Goal: Task Accomplishment & Management: Manage account settings

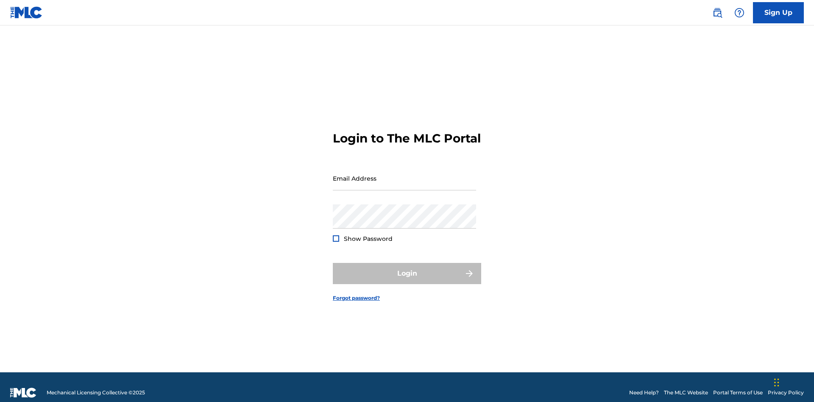
scroll to position [11, 0]
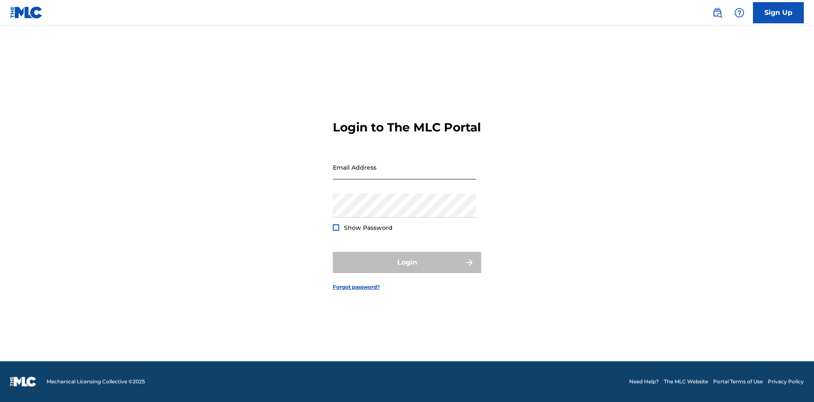
click at [405, 174] on input "Email Address" at bounding box center [404, 167] width 143 height 24
type input "Krystal.Ribble@themlc.com"
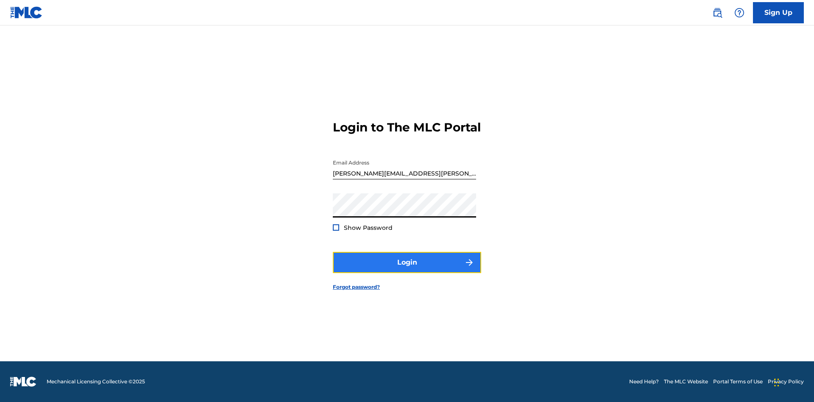
click at [407, 270] on button "Login" at bounding box center [407, 262] width 148 height 21
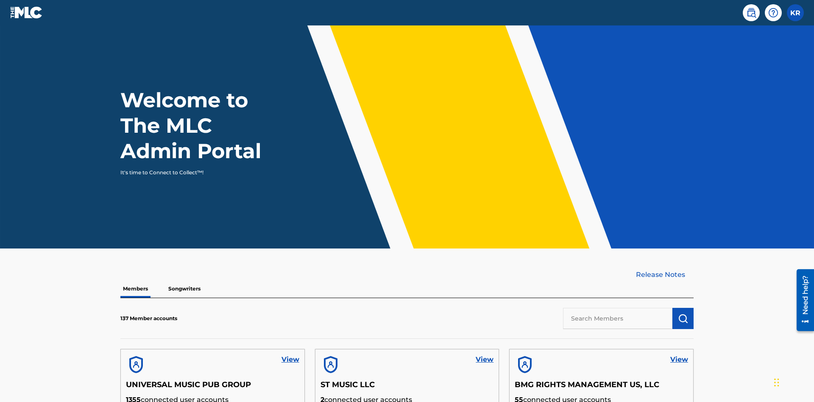
click at [618, 308] on input "text" at bounding box center [617, 318] width 109 height 21
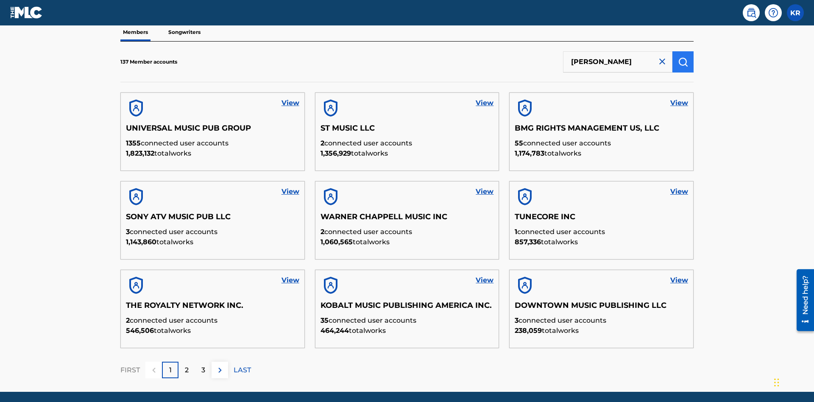
type input "RONALD MCTESTERSON"
click at [683, 57] on img "submit" at bounding box center [683, 62] width 10 height 10
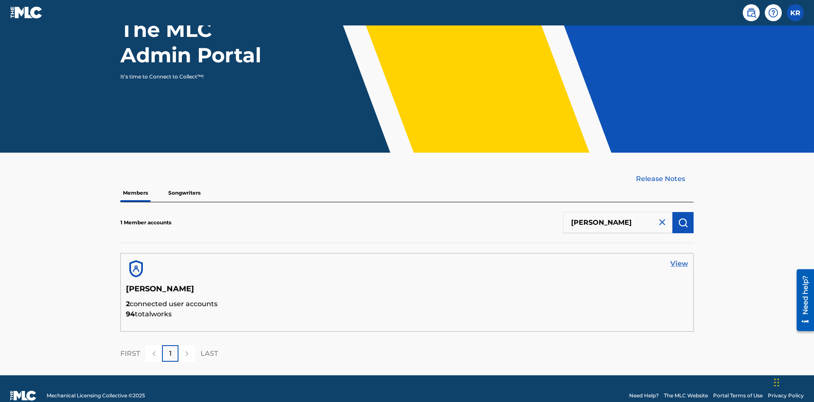
click at [679, 259] on link "View" at bounding box center [680, 264] width 18 height 10
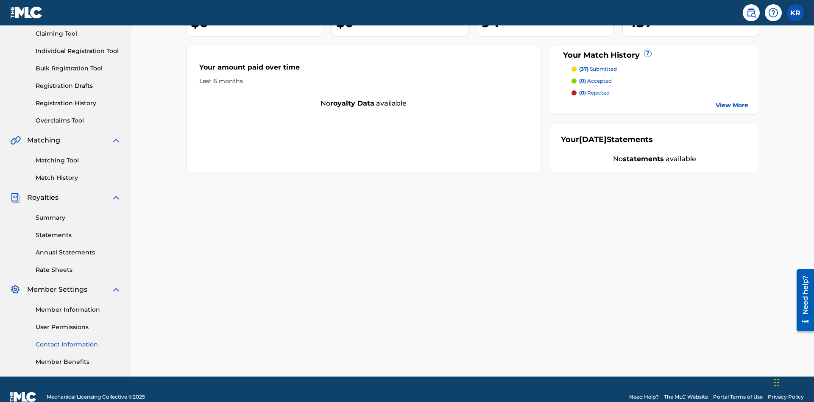
click at [78, 340] on link "Contact Information" at bounding box center [79, 344] width 86 height 9
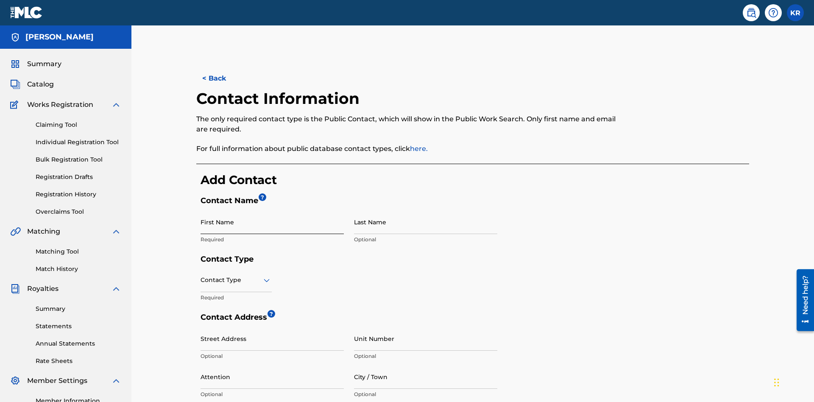
click at [272, 210] on input "First Name" at bounding box center [272, 222] width 143 height 24
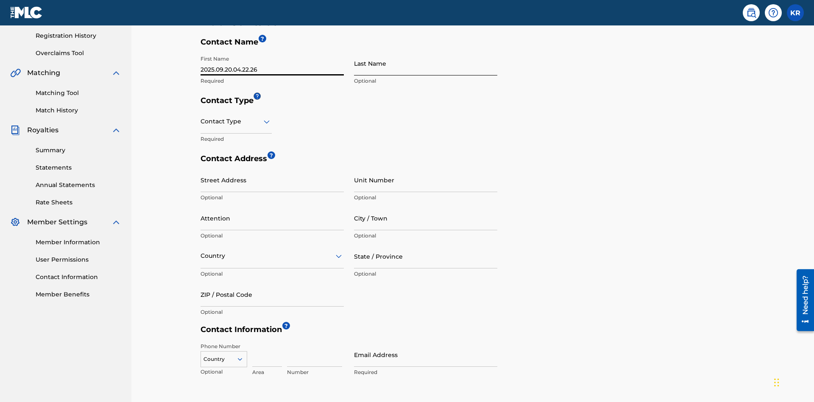
type input "2025.09.20.04.22.26"
click at [426, 63] on input "Last Name" at bounding box center [425, 63] width 143 height 24
type input "2025.09.20.04.22.26"
click at [201, 117] on input "text" at bounding box center [202, 121] width 2 height 9
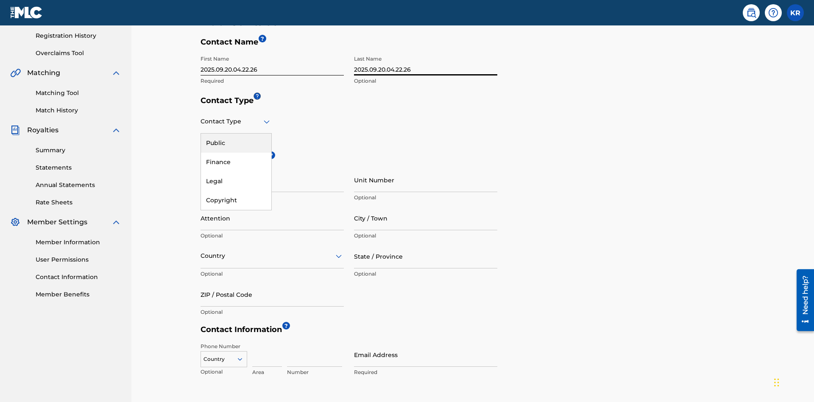
scroll to position [224, 0]
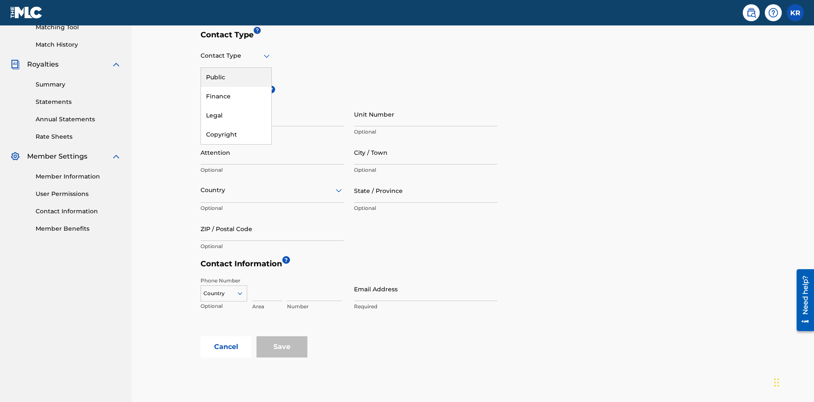
click at [236, 115] on div "Legal" at bounding box center [236, 115] width 70 height 19
click at [426, 140] on input "City / Town" at bounding box center [425, 152] width 143 height 24
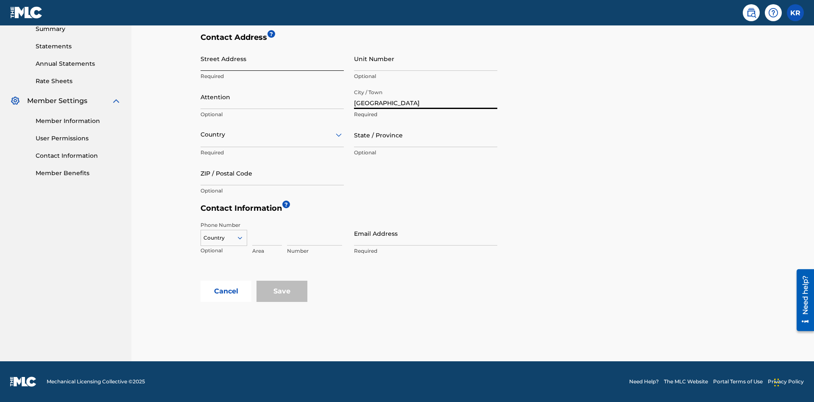
type input "Vancouver"
click at [272, 63] on input "Street Address" at bounding box center [272, 59] width 143 height 24
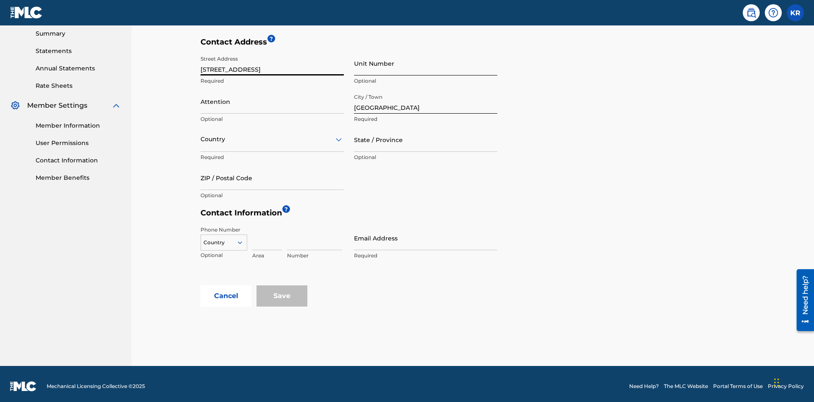
type input "123 Main Street"
click at [426, 63] on input "Unit Number" at bounding box center [425, 63] width 143 height 24
type input "3B"
click at [272, 97] on input "Attention" at bounding box center [272, 101] width 143 height 24
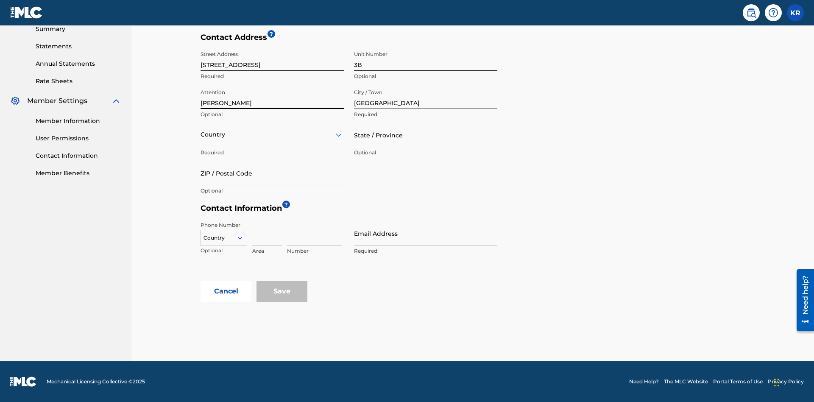
type input "Jim Jones"
click at [201, 134] on input "text" at bounding box center [202, 134] width 2 height 9
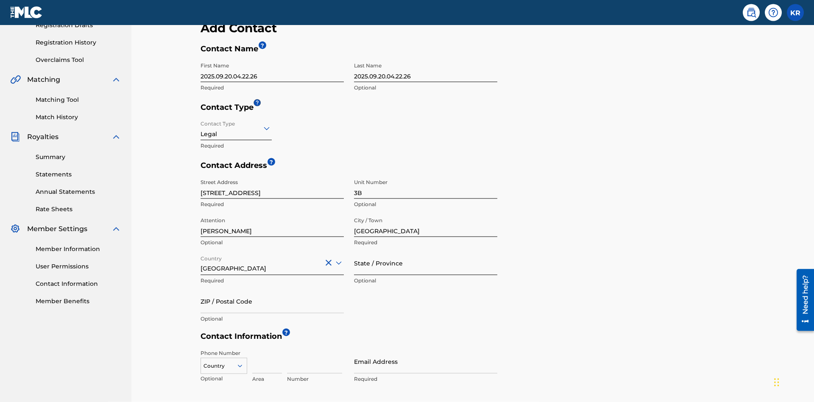
click at [426, 251] on input "State / Province" at bounding box center [425, 263] width 143 height 24
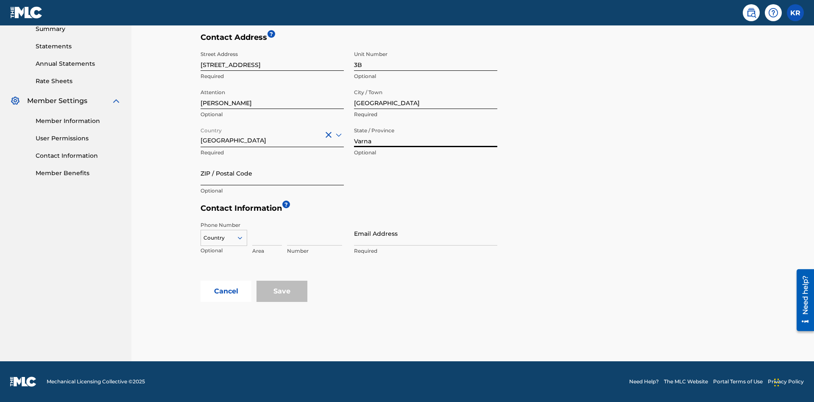
type input "Varna"
click at [272, 173] on input "ZIP / Postal Code" at bounding box center [272, 173] width 143 height 24
type input "V5X 2Z9"
click at [243, 238] on icon at bounding box center [240, 238] width 8 height 8
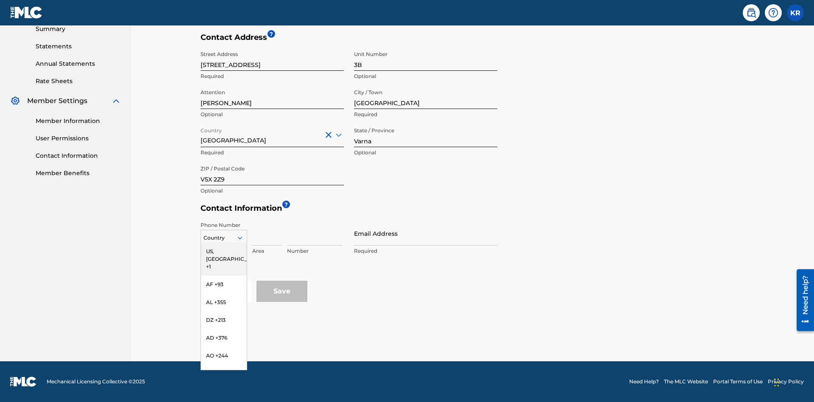
click at [224, 251] on div "US, CA +1" at bounding box center [224, 259] width 46 height 33
click at [267, 233] on input at bounding box center [267, 233] width 30 height 24
type input "202"
click at [315, 233] on input at bounding box center [314, 233] width 55 height 24
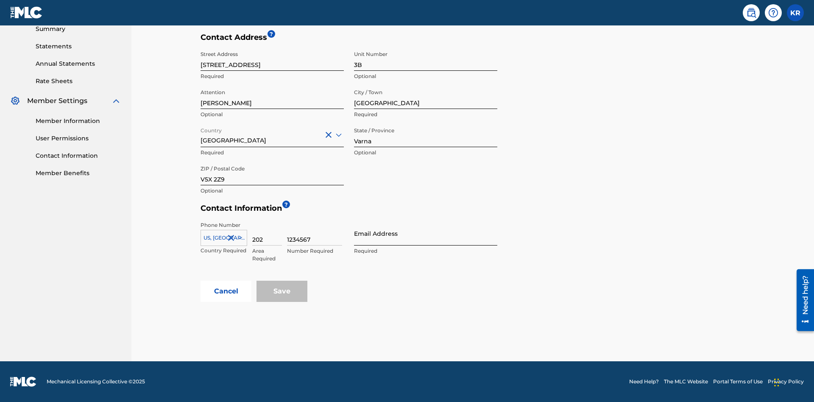
type input "1234567"
click at [426, 233] on input "Email Address" at bounding box center [425, 233] width 143 height 24
type input "tester@email.com"
click at [226, 291] on button "Cancel" at bounding box center [226, 291] width 51 height 21
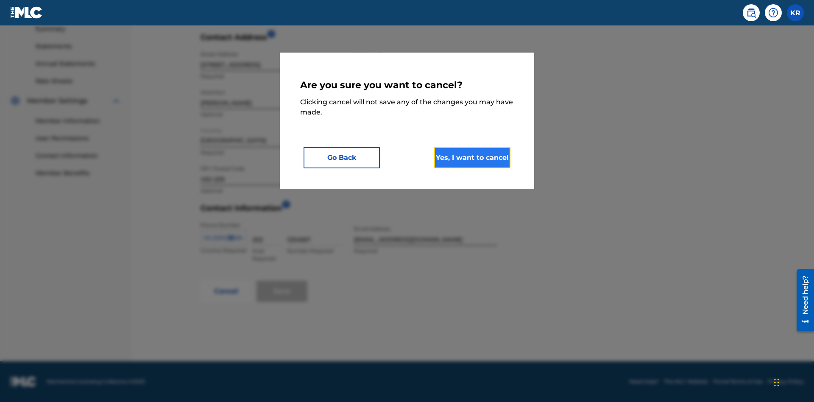
click at [472, 157] on button "Yes, I want to cancel" at bounding box center [472, 157] width 76 height 21
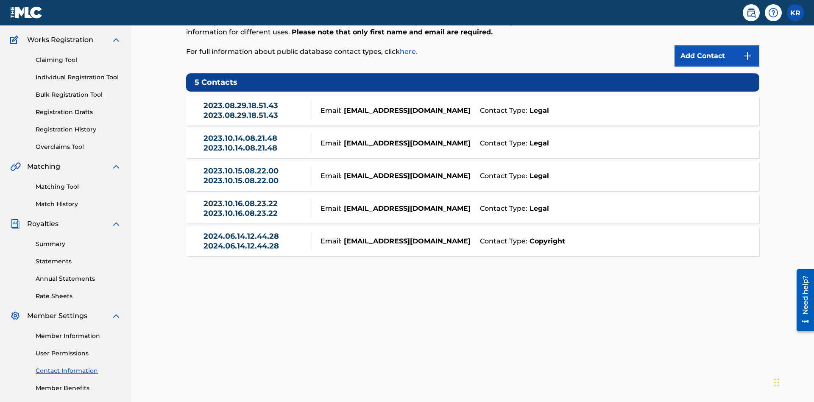
click at [473, 106] on div "Email: tester@email.com" at bounding box center [393, 111] width 163 height 10
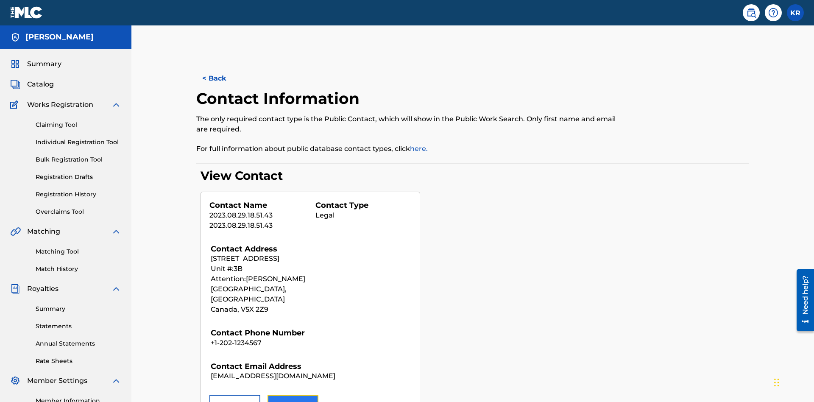
click at [293, 395] on button "Edit" at bounding box center [293, 405] width 51 height 21
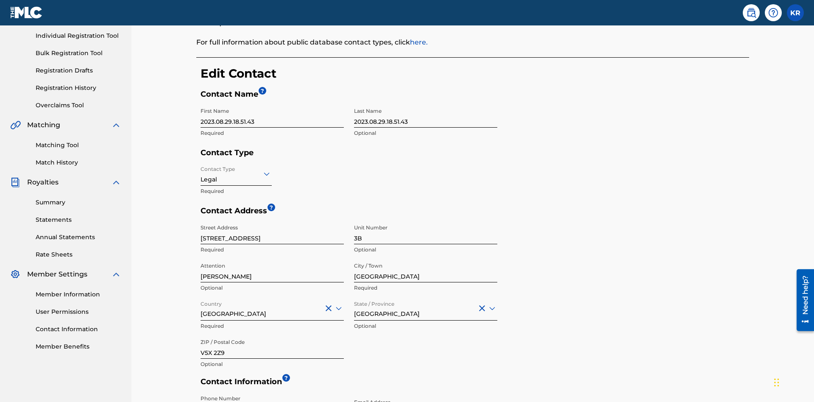
click at [272, 103] on input "2023.08.29.18.51.43" at bounding box center [272, 115] width 143 height 24
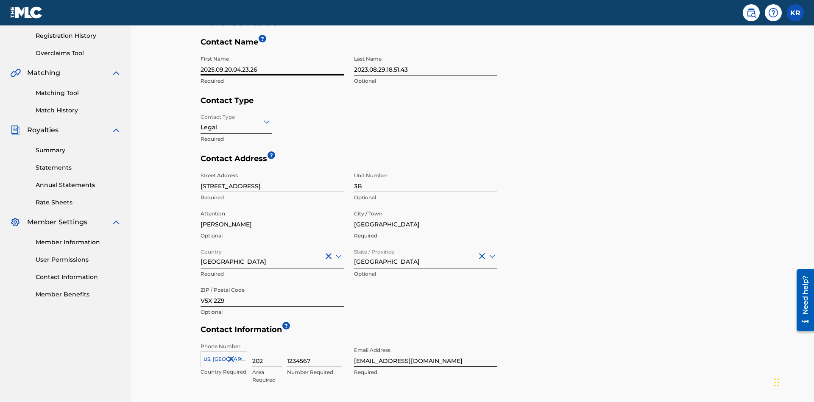
type input "2025.09.20.04.23.26"
click at [426, 63] on input "2023.08.29.18.51.43" at bounding box center [425, 63] width 143 height 24
type input "2025.09.20.04.23.26"
click at [201, 117] on input "Contact Type" at bounding box center [202, 121] width 2 height 9
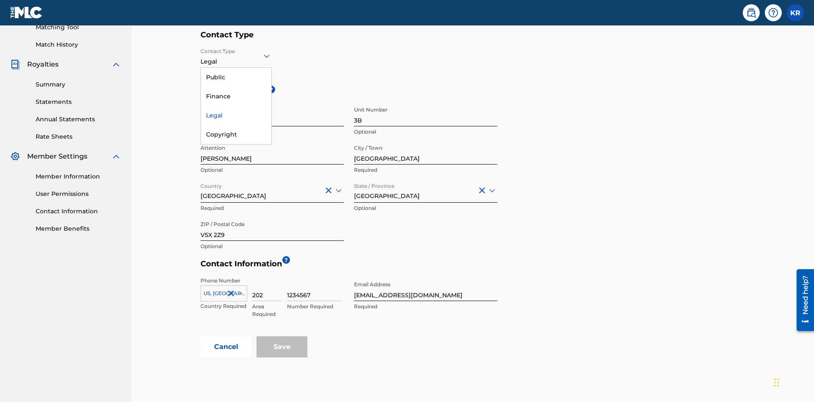
click at [236, 115] on div "Legal" at bounding box center [236, 115] width 70 height 19
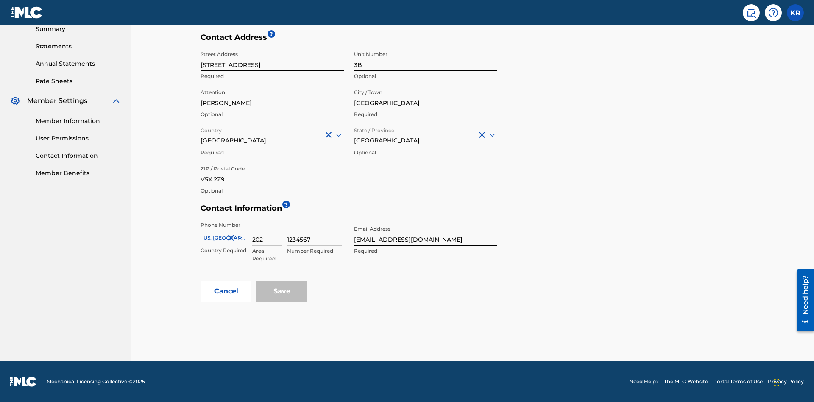
click at [426, 97] on input "Vancouver" at bounding box center [425, 97] width 143 height 24
type input "North Sydney"
click at [272, 63] on input "123 Main Street" at bounding box center [272, 59] width 143 height 24
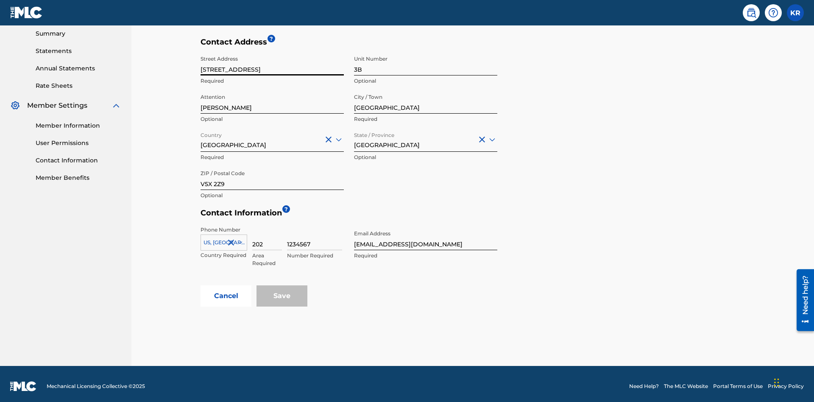
type input "900 Second Avenue"
click at [426, 63] on input "3B" at bounding box center [425, 63] width 143 height 24
type input "77"
click at [272, 97] on input "Jim Jones" at bounding box center [272, 101] width 143 height 24
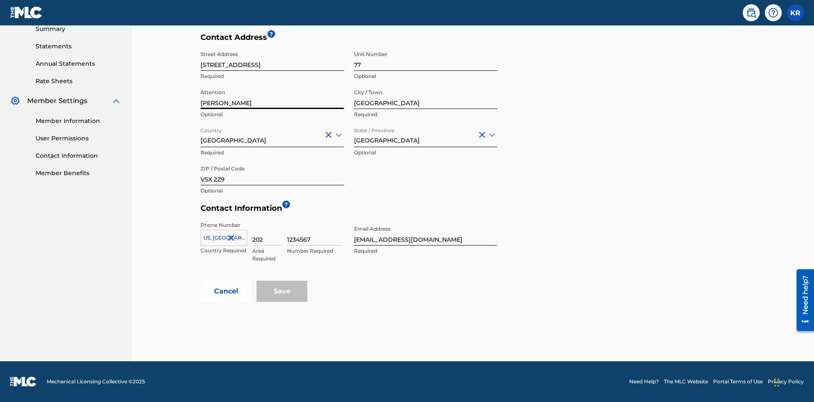
type input "Kim Miller"
click at [201, 134] on input "Country" at bounding box center [202, 134] width 2 height 9
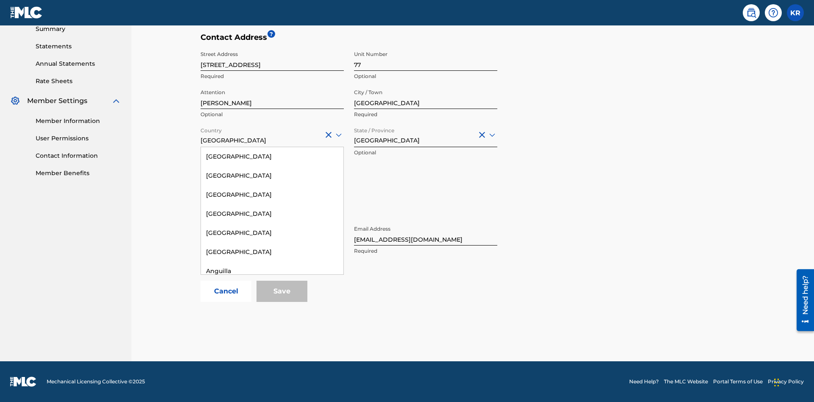
scroll to position [547, 0]
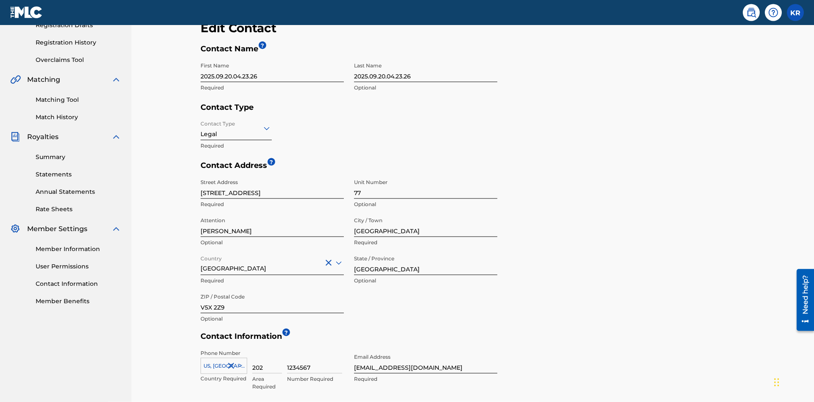
click at [426, 251] on input "British Columbia" at bounding box center [425, 263] width 143 height 24
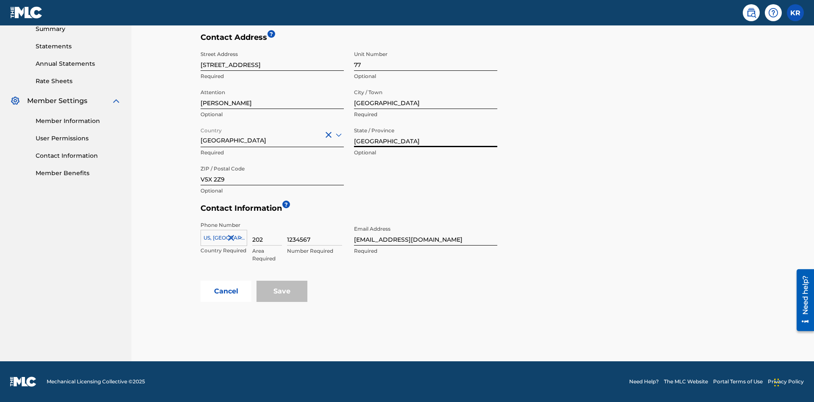
type input "NSW"
click at [272, 173] on input "V5X 2Z9" at bounding box center [272, 173] width 143 height 24
type input "2060"
click at [238, 238] on icon at bounding box center [240, 238] width 4 height 3
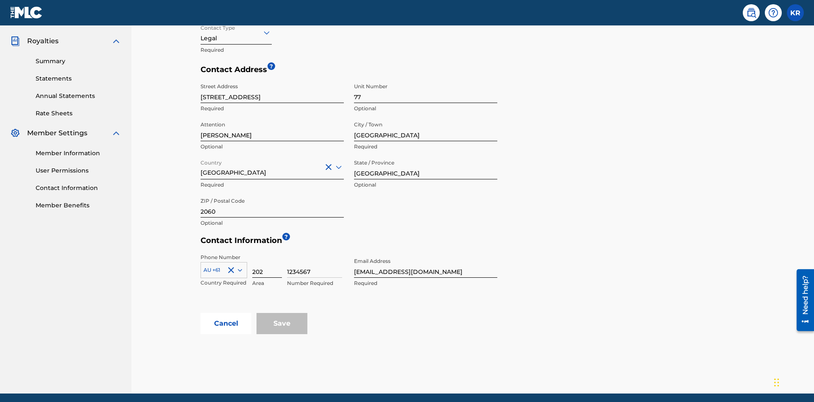
click at [267, 254] on input "202" at bounding box center [267, 266] width 30 height 24
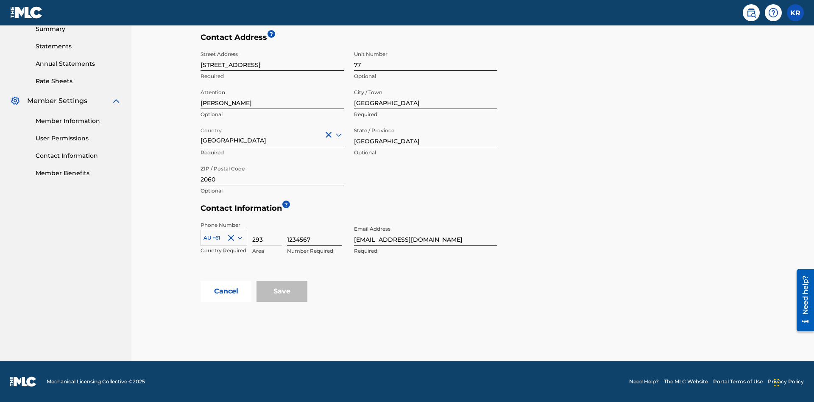
type input "293"
click at [315, 233] on input "1234567" at bounding box center [314, 233] width 55 height 24
type input "9196900"
click at [426, 233] on input "tester@email.com" at bounding box center [425, 233] width 143 height 24
type input "itPro@email.com"
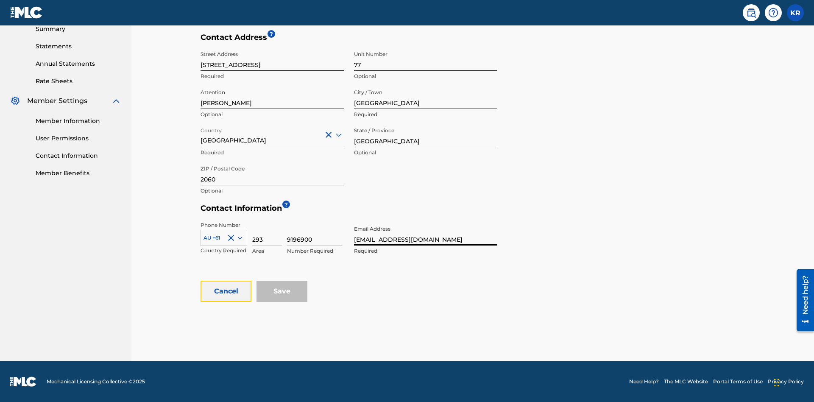
click at [226, 291] on button "Cancel" at bounding box center [226, 291] width 51 height 21
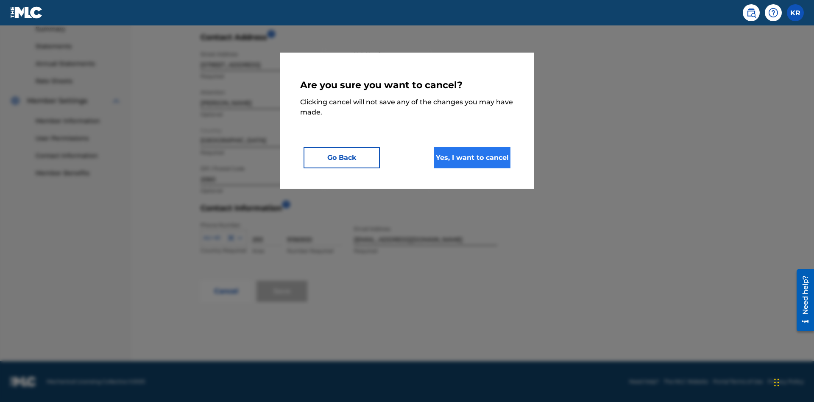
click at [472, 157] on button "Yes, I want to cancel" at bounding box center [472, 157] width 76 height 21
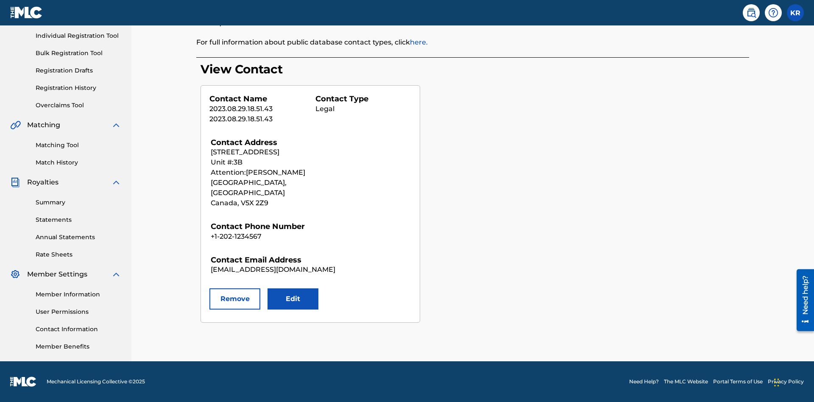
scroll to position [106, 0]
